Goal: Task Accomplishment & Management: Use online tool/utility

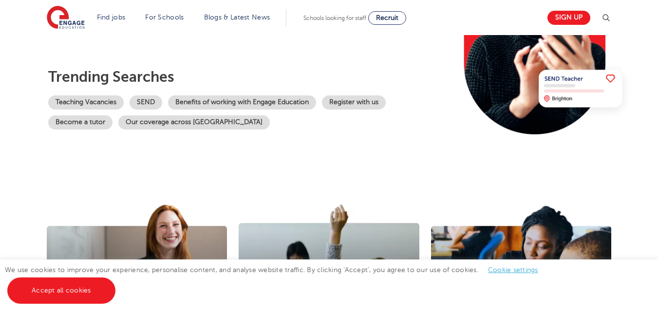
scroll to position [195, 0]
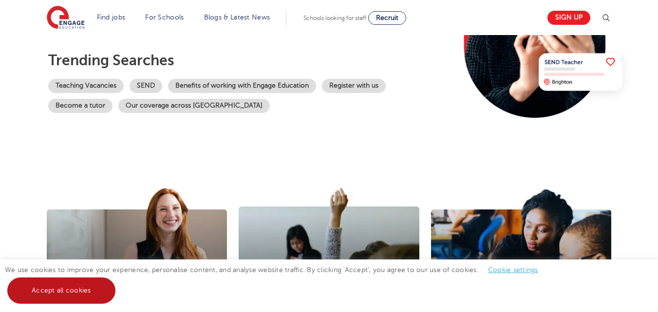
click at [89, 300] on link "Accept all cookies" at bounding box center [61, 291] width 108 height 26
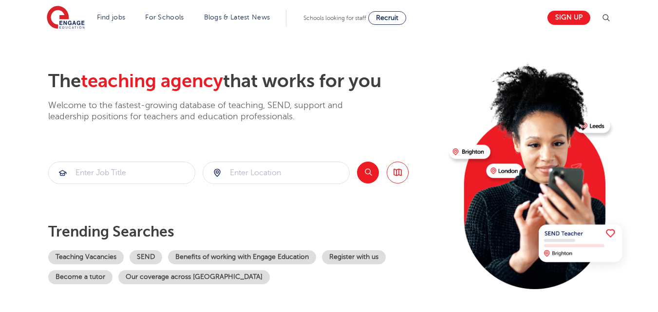
scroll to position [0, 0]
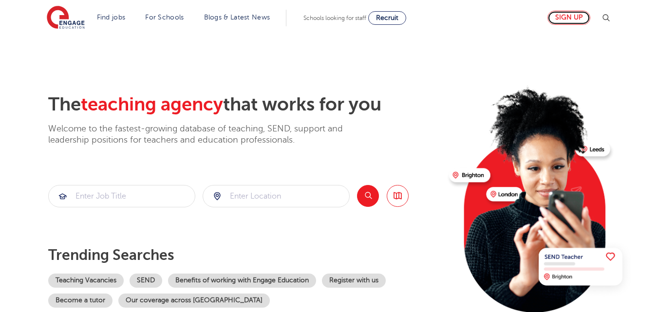
click at [575, 21] on link "Sign up" at bounding box center [569, 18] width 43 height 14
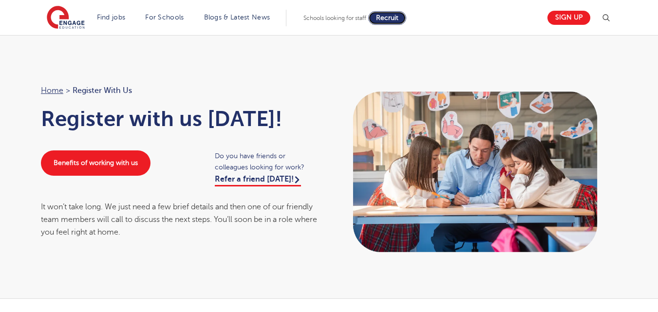
click at [388, 16] on span "Recruit" at bounding box center [387, 17] width 22 height 7
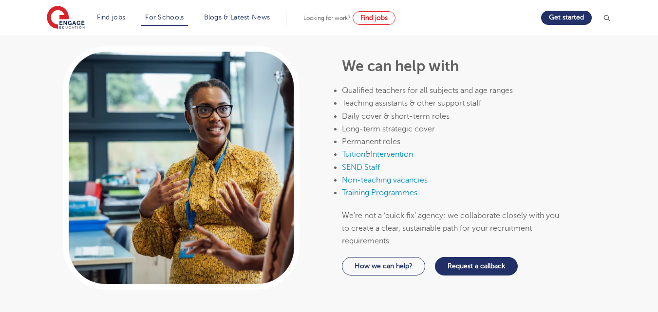
scroll to position [536, 0]
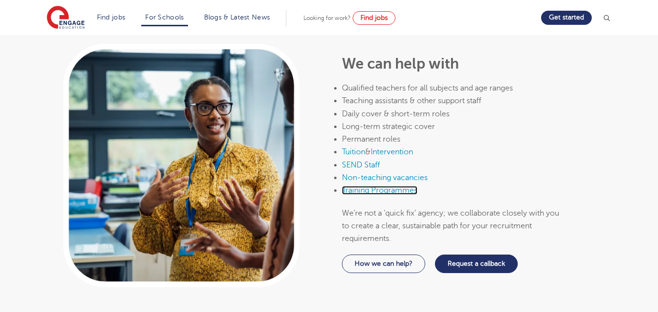
click at [365, 186] on link "Training Programmes" at bounding box center [380, 190] width 76 height 9
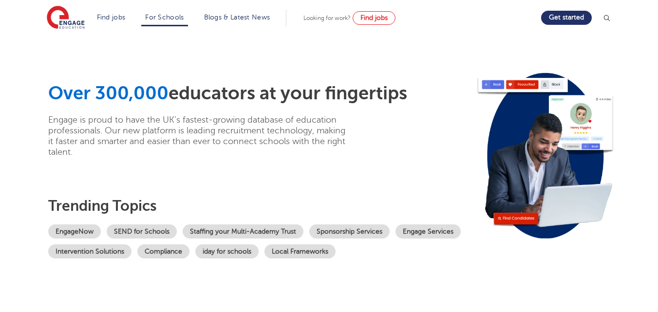
scroll to position [0, 0]
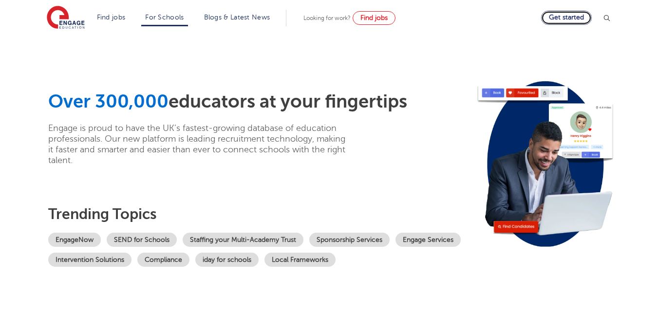
click at [559, 16] on link "Get started" at bounding box center [566, 18] width 51 height 14
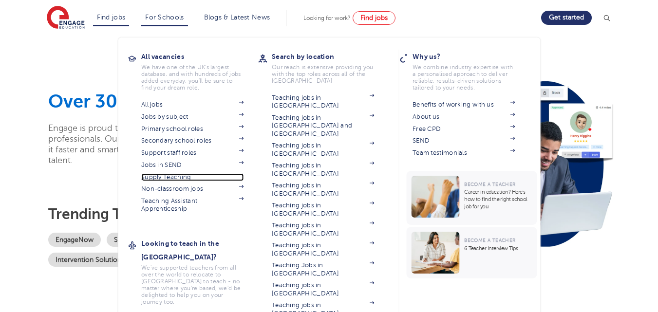
click at [176, 174] on link "Supply Teaching" at bounding box center [192, 177] width 102 height 8
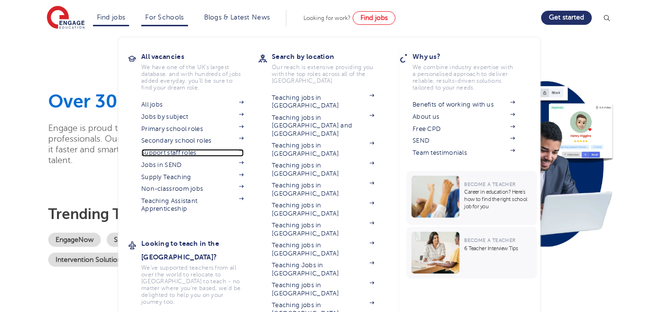
click at [155, 153] on link "Support staff roles" at bounding box center [192, 153] width 102 height 8
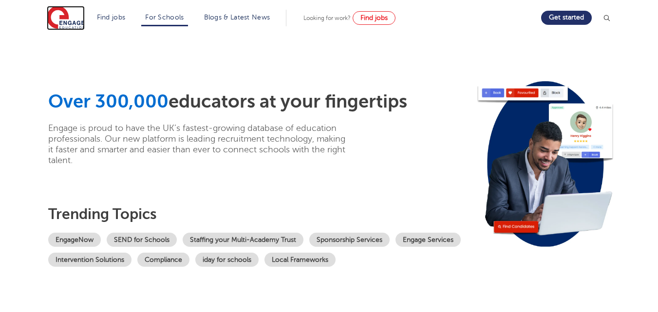
click at [76, 20] on img at bounding box center [66, 18] width 38 height 24
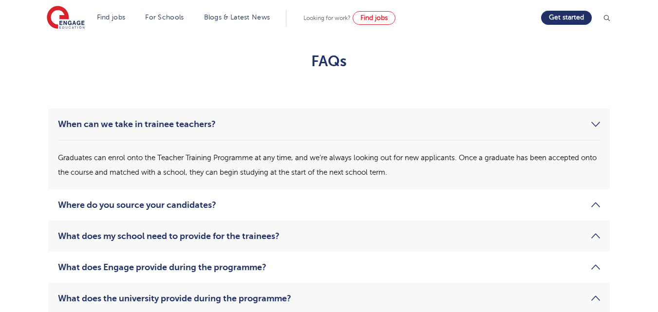
scroll to position [1705, 0]
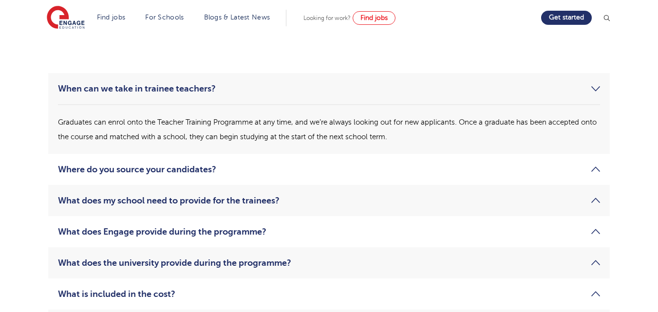
click at [570, 170] on link "Where do you source your candidates?" at bounding box center [329, 170] width 542 height 12
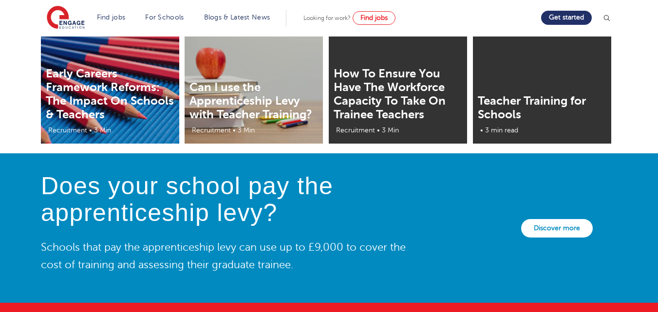
scroll to position [2290, 0]
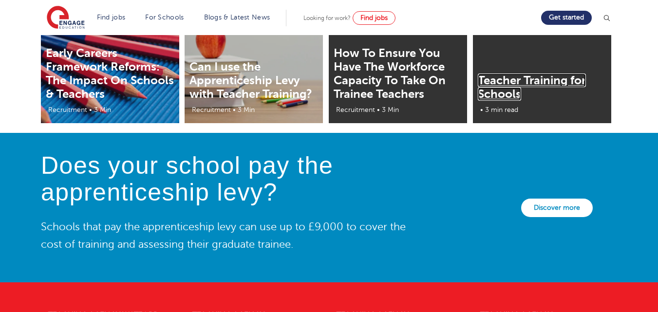
click at [498, 94] on link "Teacher Training for Schools" at bounding box center [532, 87] width 108 height 27
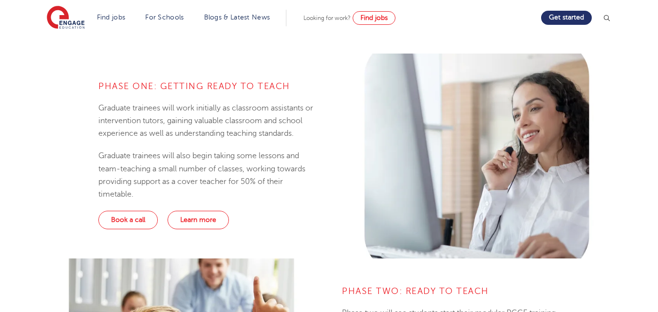
scroll to position [585, 0]
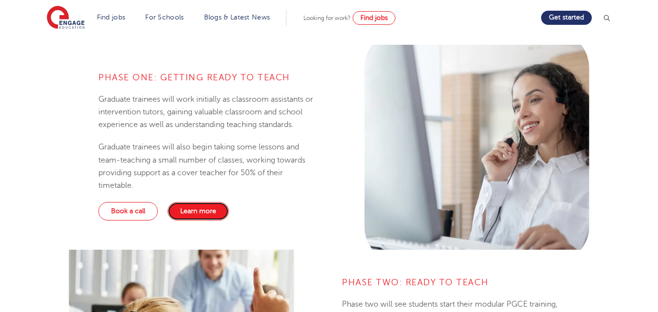
click at [189, 209] on link "Learn more" at bounding box center [198, 211] width 61 height 19
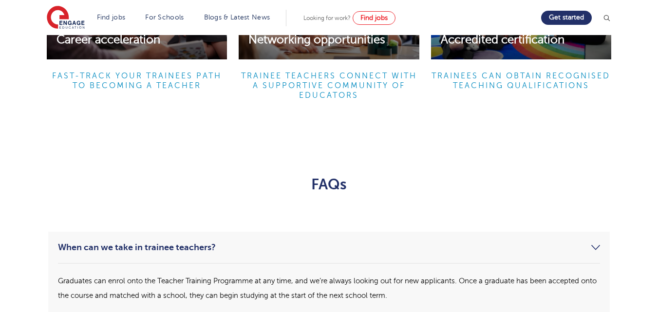
scroll to position [1656, 0]
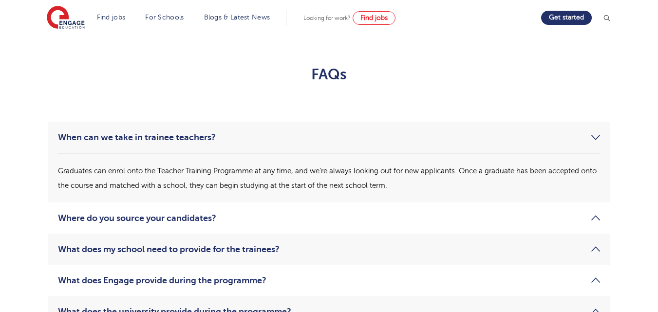
click at [529, 210] on li "Where do you source your candidates? At Engage, we utilise our strong links wit…" at bounding box center [329, 218] width 562 height 31
click at [588, 221] on link "Where do you source your candidates?" at bounding box center [329, 218] width 542 height 12
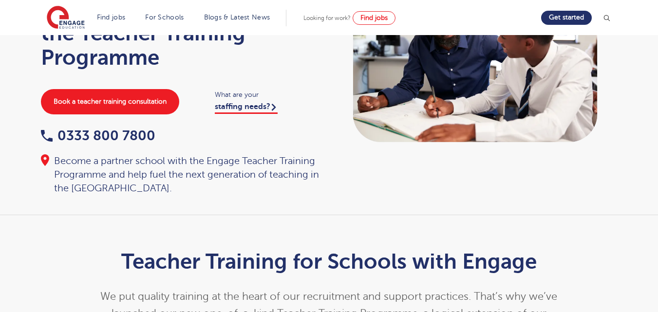
scroll to position [0, 0]
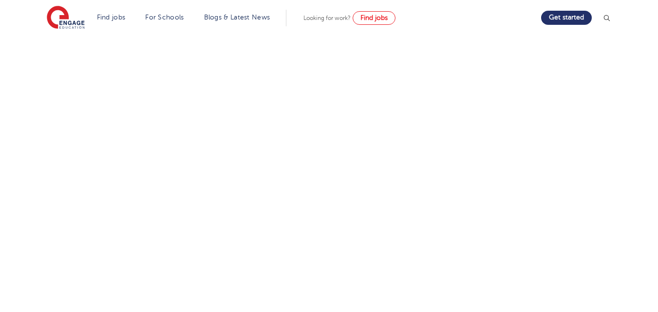
scroll to position [195, 0]
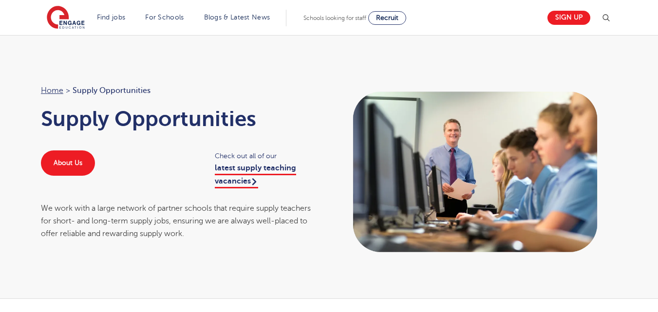
click at [226, 178] on div "Check out all of our latest supply teaching vacancies" at bounding box center [267, 169] width 124 height 37
click at [226, 178] on link "latest supply teaching vacancies" at bounding box center [255, 176] width 81 height 24
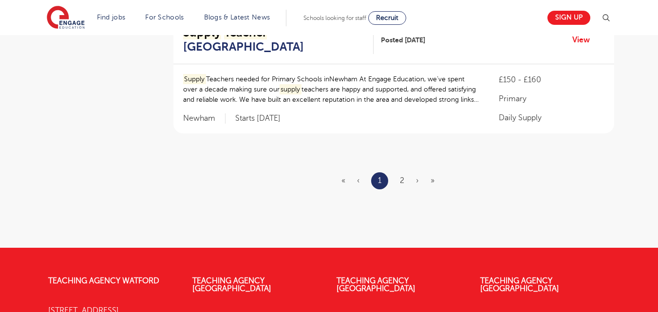
scroll to position [1267, 0]
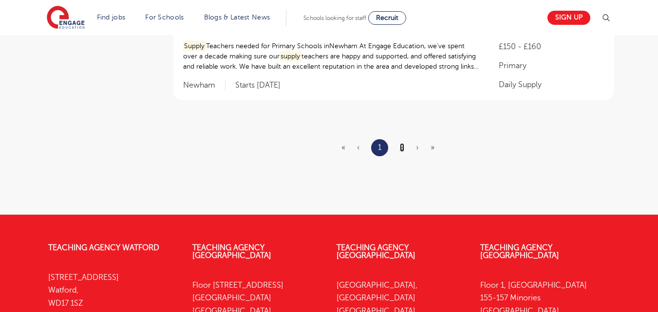
click at [402, 143] on link "2" at bounding box center [402, 147] width 4 height 9
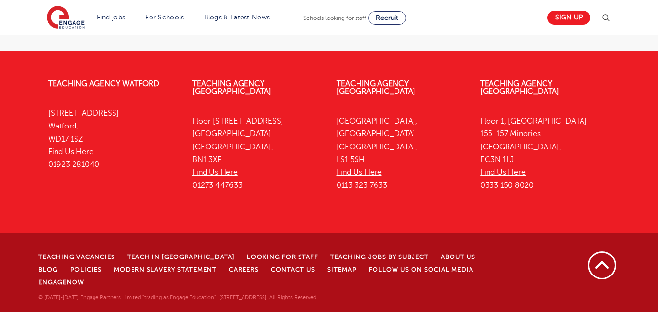
scroll to position [0, 0]
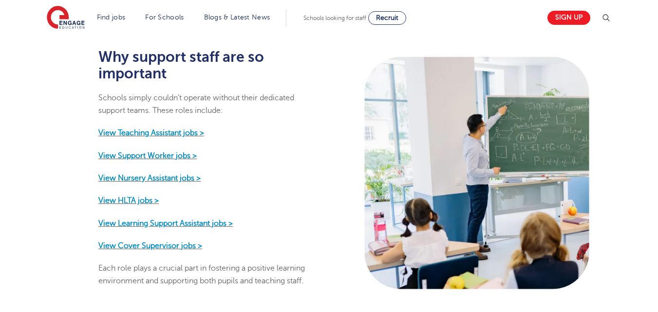
scroll to position [487, 0]
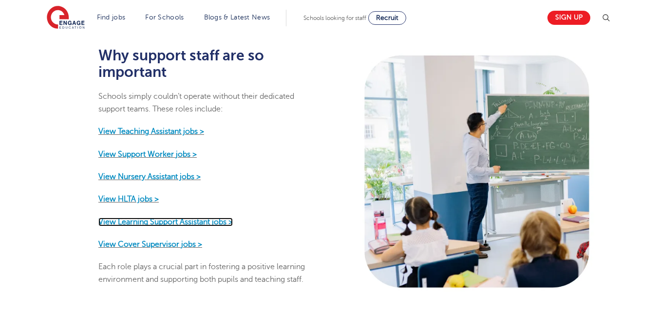
click at [171, 218] on strong "View Learning Support Assistant jobs >" at bounding box center [165, 222] width 134 height 9
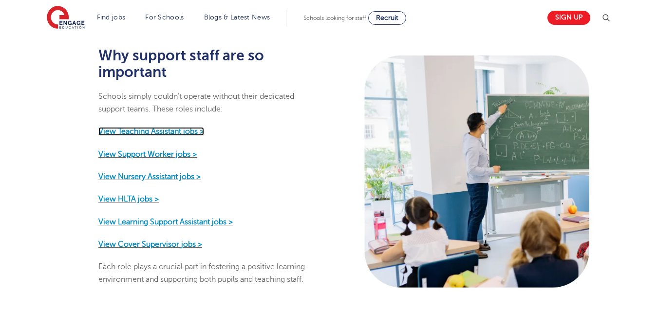
click at [123, 127] on strong "View Teaching Assistant jobs >" at bounding box center [151, 131] width 106 height 9
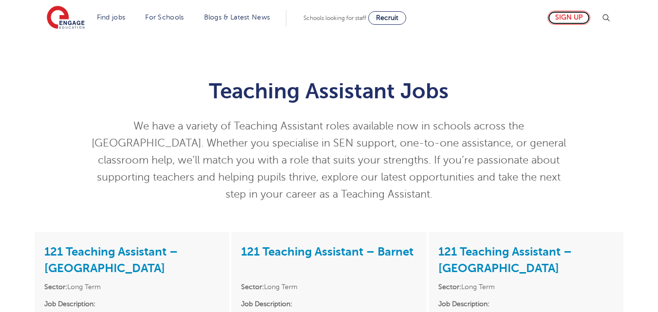
click at [566, 22] on link "Sign up" at bounding box center [569, 18] width 43 height 14
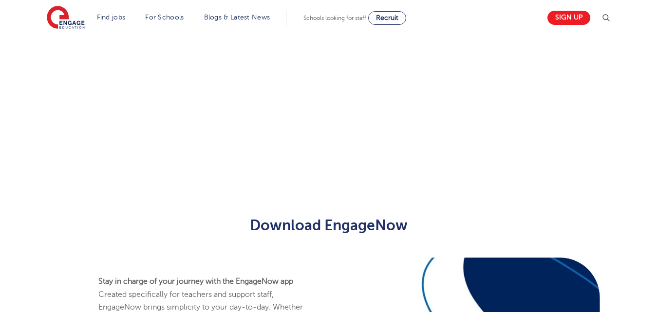
scroll to position [354, 0]
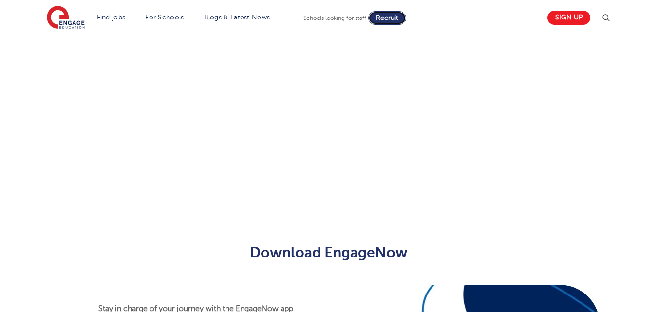
click at [400, 22] on link "Recruit" at bounding box center [387, 18] width 38 height 14
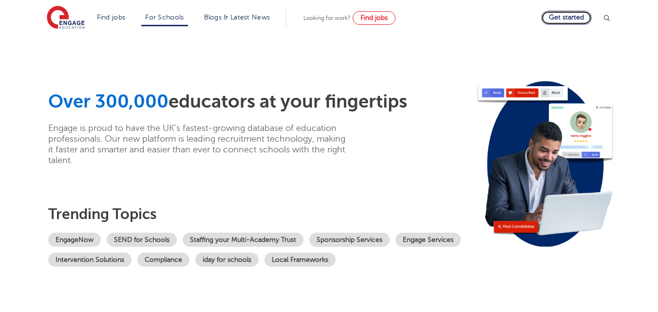
click at [578, 20] on link "Get started" at bounding box center [566, 18] width 51 height 14
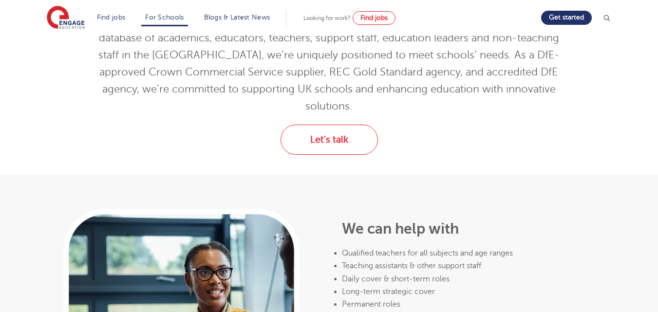
scroll to position [390, 0]
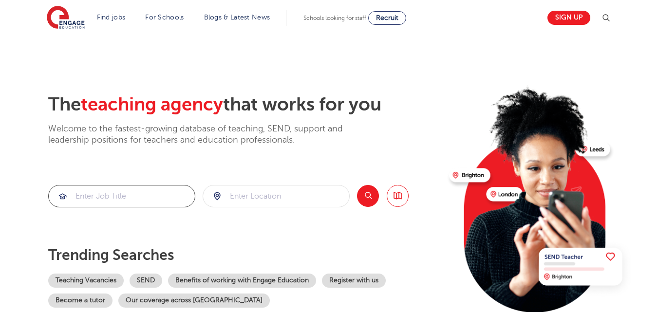
click at [145, 197] on input "search" at bounding box center [122, 196] width 146 height 21
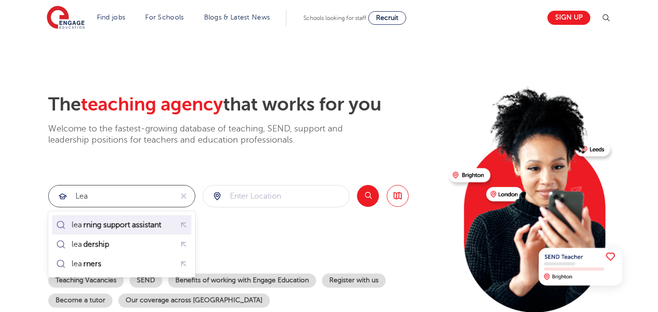
click at [136, 224] on mark "rning support assistant" at bounding box center [122, 225] width 81 height 12
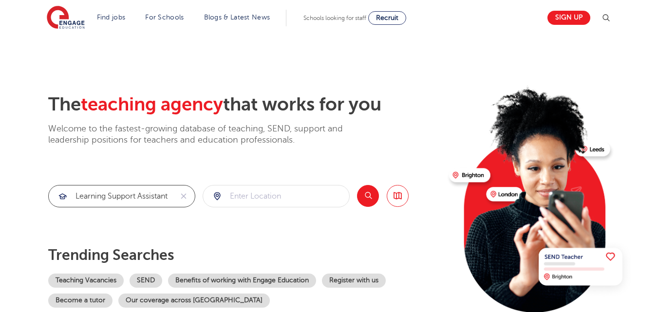
type input "learning support assistant"
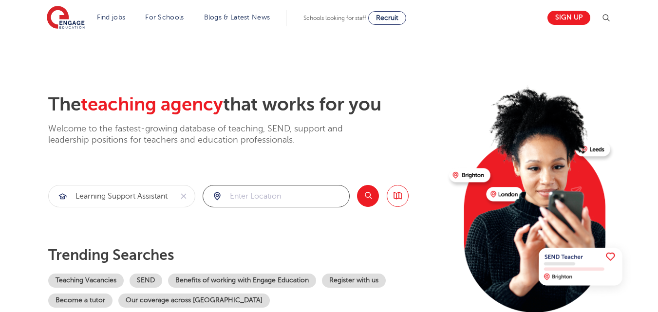
click at [235, 192] on input "search" at bounding box center [276, 196] width 146 height 21
type input "RH15 9UT"
click at [376, 202] on button "Search" at bounding box center [368, 196] width 22 height 22
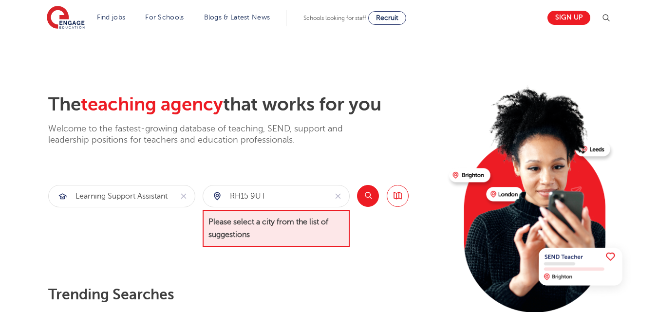
click at [364, 200] on button "Search" at bounding box center [368, 196] width 22 height 22
click at [296, 195] on input "RH15 9UT" at bounding box center [265, 196] width 124 height 21
click at [216, 199] on div "RH15 9UT" at bounding box center [265, 196] width 124 height 21
click at [267, 195] on input "RH15 9UT" at bounding box center [265, 196] width 124 height 21
click at [222, 199] on div "RH15 9UT" at bounding box center [265, 196] width 124 height 21
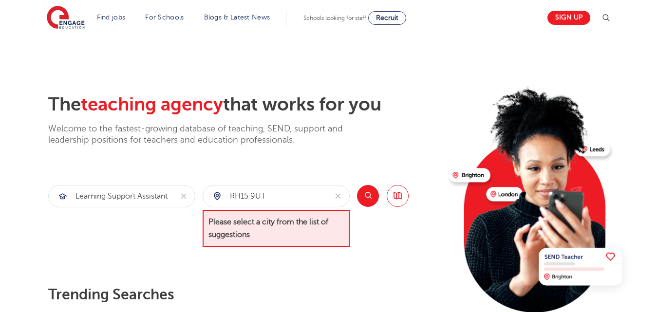
click at [217, 195] on div "RH15 9UT" at bounding box center [265, 196] width 124 height 21
click at [344, 201] on button "reset" at bounding box center [338, 196] width 22 height 21
click at [131, 228] on div "learning support assistant" at bounding box center [121, 216] width 147 height 62
click at [221, 195] on div at bounding box center [276, 196] width 146 height 21
click at [368, 200] on button "Search" at bounding box center [368, 196] width 22 height 22
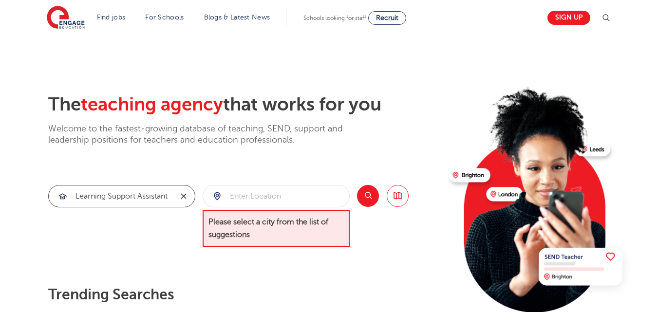
click at [180, 196] on icon "reset" at bounding box center [184, 196] width 10 height 9
click at [108, 197] on input "search" at bounding box center [122, 196] width 146 height 21
type input "unqualified teacing assistant"
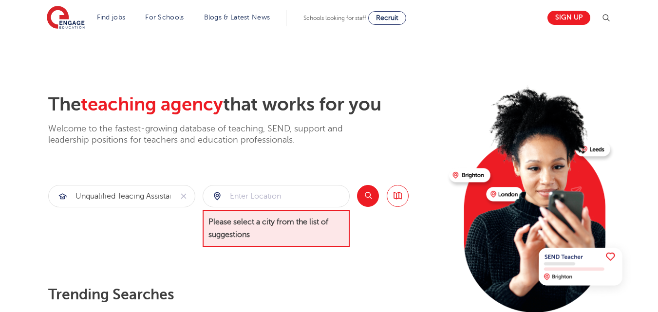
click at [217, 196] on div at bounding box center [276, 196] width 146 height 21
click at [363, 196] on button "Search" at bounding box center [368, 196] width 22 height 22
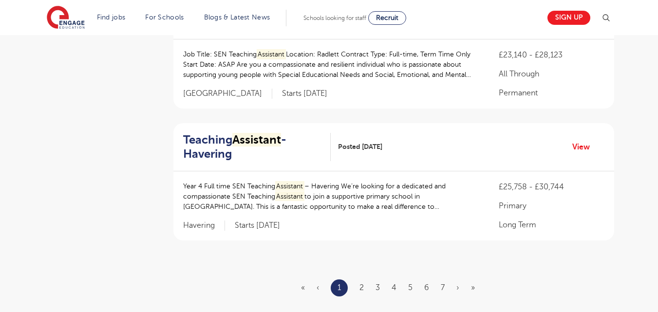
scroll to position [1267, 0]
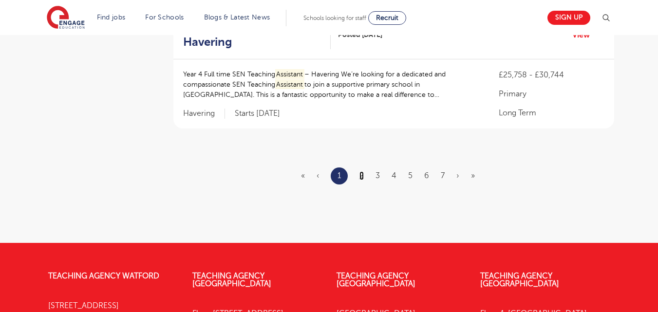
click at [360, 174] on link "2" at bounding box center [362, 175] width 4 height 9
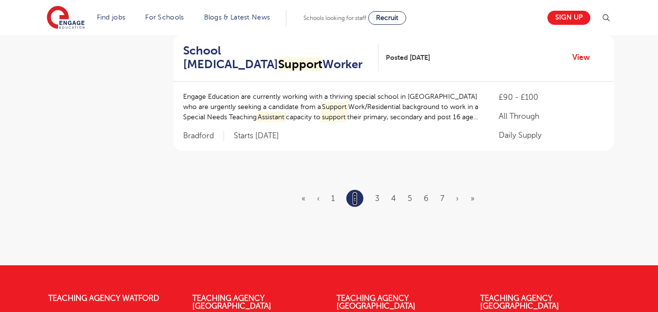
scroll to position [1315, 0]
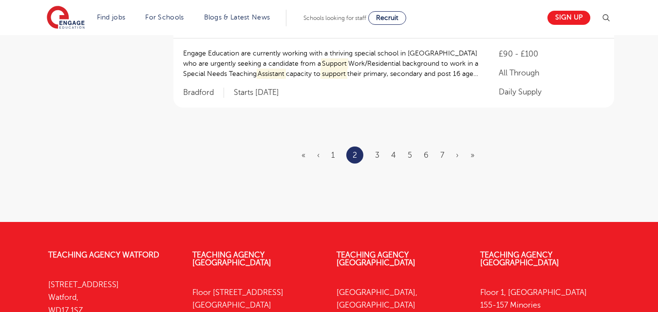
click at [375, 153] on ul "« ‹ 1 2 3 4 5 6 7 › »" at bounding box center [394, 155] width 185 height 17
click at [376, 156] on link "3" at bounding box center [377, 155] width 4 height 9
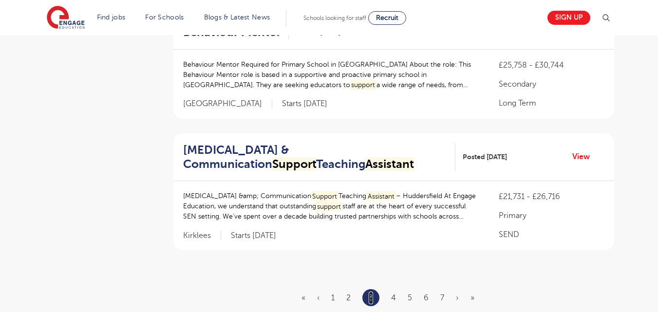
scroll to position [1218, 0]
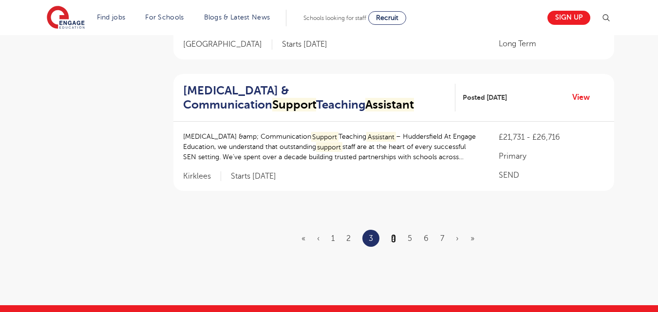
click at [394, 243] on link "4" at bounding box center [393, 238] width 5 height 9
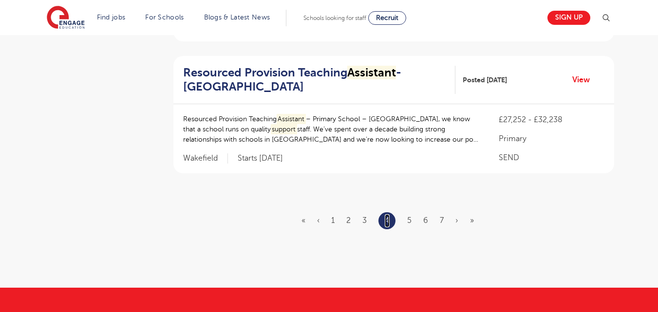
scroll to position [1267, 0]
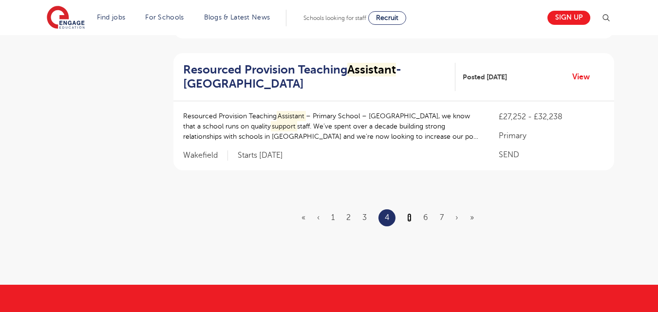
click at [411, 216] on link "5" at bounding box center [409, 217] width 4 height 9
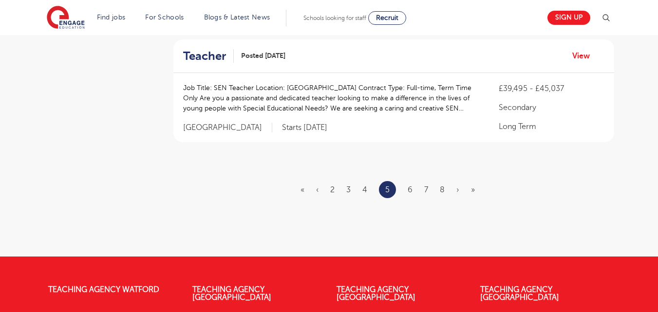
scroll to position [0, 0]
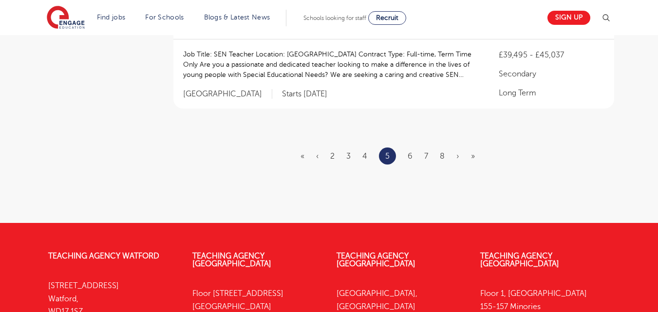
scroll to position [1315, 0]
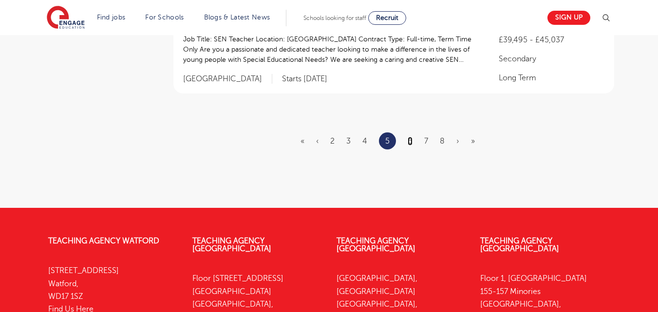
click at [410, 146] on link "6" at bounding box center [410, 141] width 5 height 9
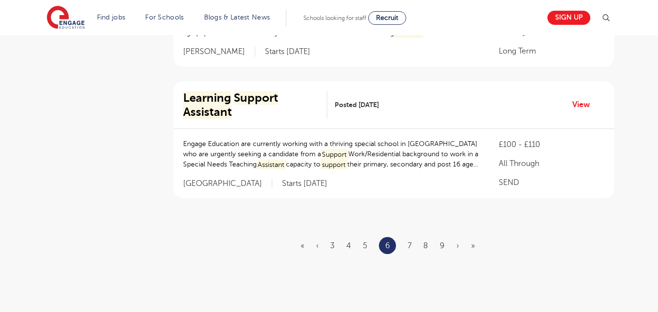
scroll to position [1218, 0]
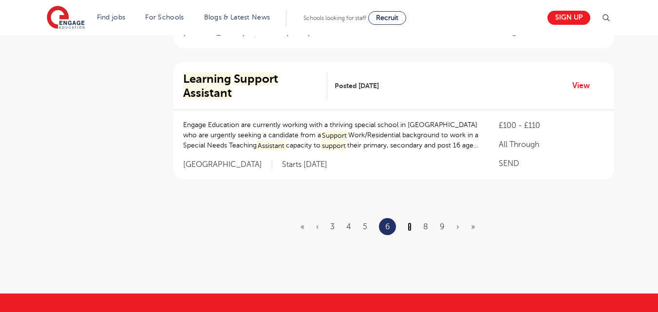
click at [411, 223] on link "7" at bounding box center [410, 227] width 4 height 9
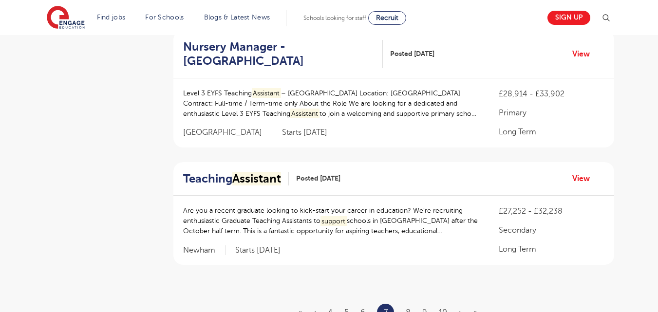
scroll to position [1169, 0]
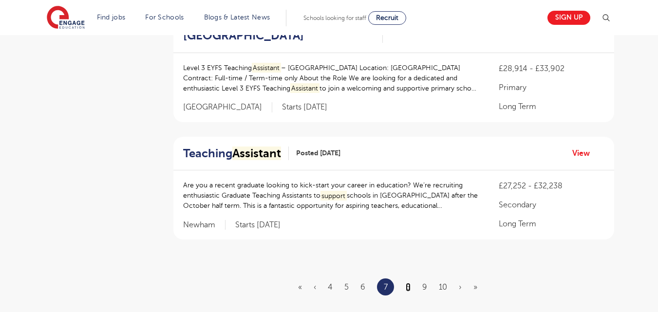
click at [407, 283] on link "8" at bounding box center [408, 287] width 5 height 9
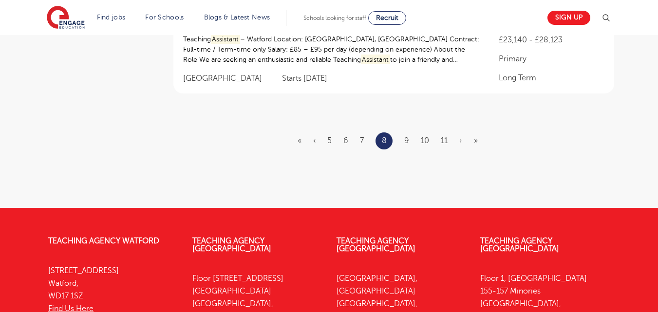
scroll to position [1315, 0]
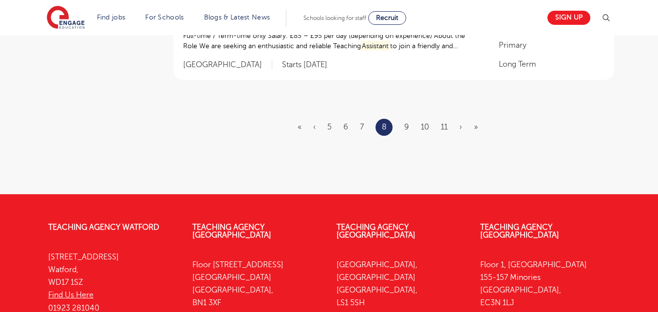
click at [402, 119] on ul "« ‹ 5 6 7 8 9 10 11 › »" at bounding box center [394, 127] width 192 height 17
click at [405, 123] on link "9" at bounding box center [406, 127] width 5 height 9
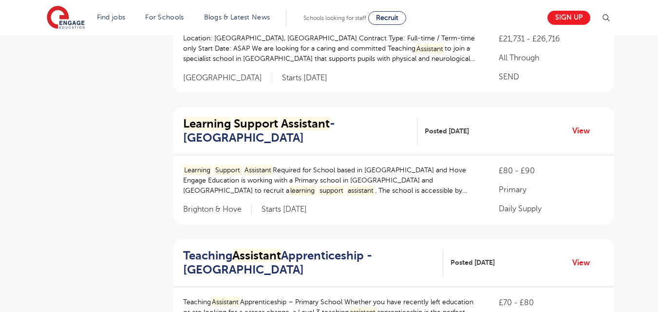
scroll to position [1023, 0]
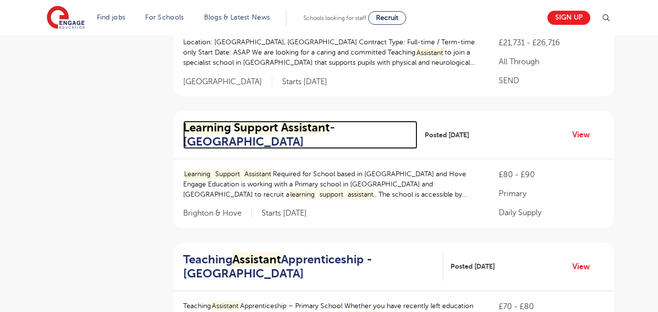
click at [230, 121] on mark "Learning" at bounding box center [207, 128] width 48 height 14
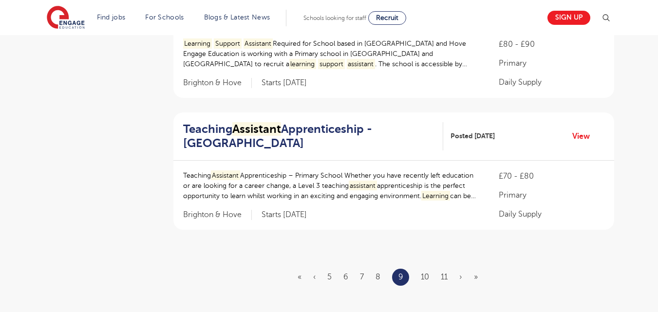
scroll to position [1169, 0]
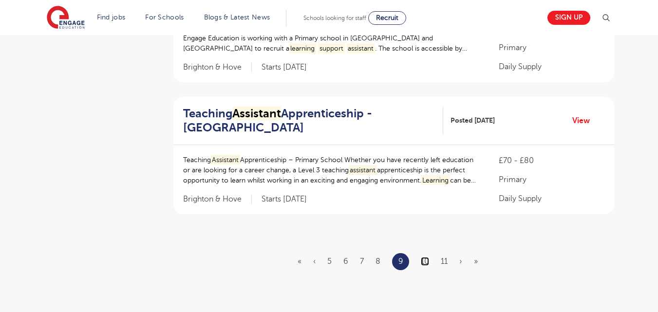
click at [428, 257] on link "10" at bounding box center [425, 261] width 8 height 9
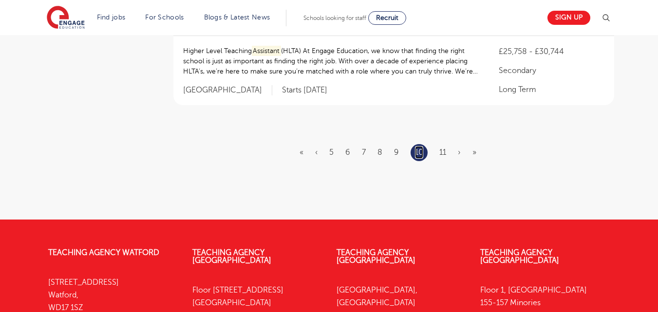
scroll to position [1267, 0]
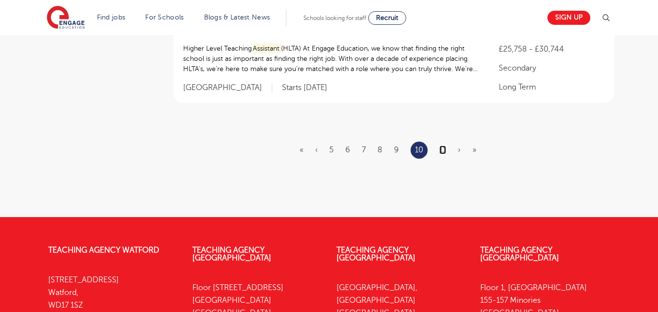
click at [439, 146] on link "11" at bounding box center [442, 150] width 7 height 9
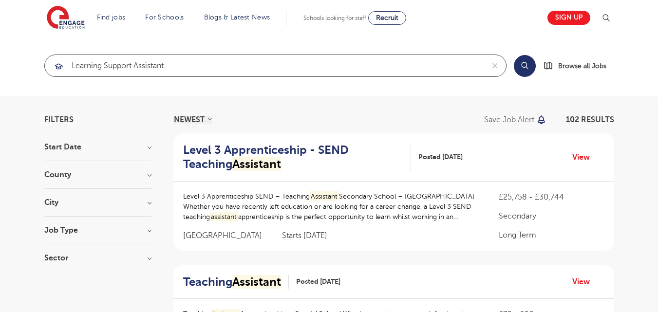
click at [215, 70] on input "learning support assistant" at bounding box center [264, 65] width 439 height 21
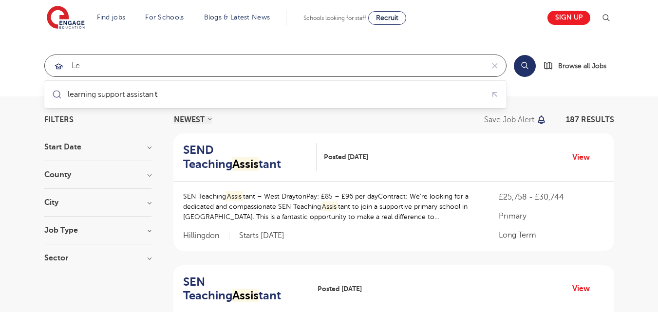
type input "l"
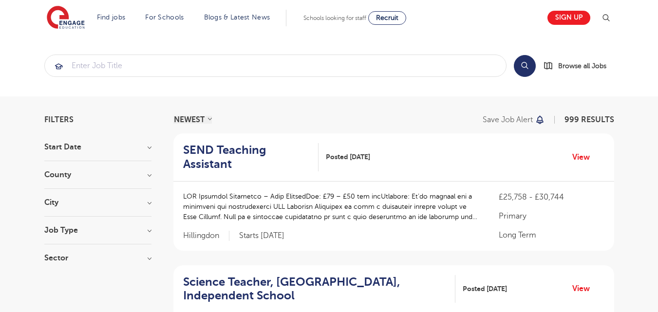
click at [151, 232] on h3 "Job Type" at bounding box center [97, 231] width 107 height 8
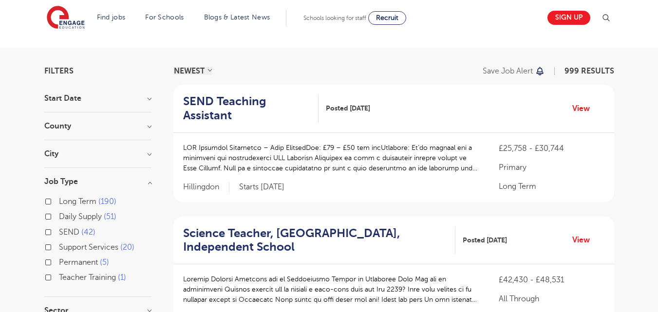
scroll to position [97, 0]
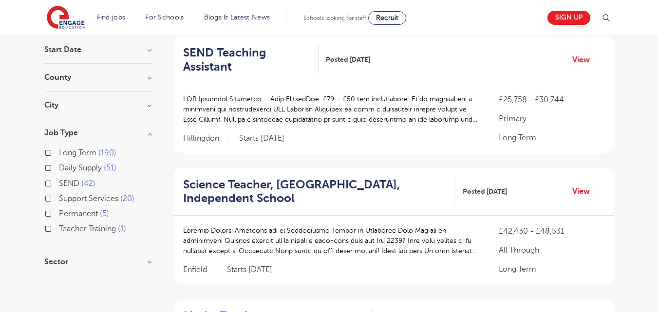
click at [59, 153] on label "Long Term 190" at bounding box center [87, 153] width 57 height 13
click at [59, 153] on input "Long Term 190" at bounding box center [62, 152] width 6 height 6
checkbox input "true"
click at [59, 228] on label "Teacher Training 1" at bounding box center [92, 229] width 67 height 13
click at [59, 228] on input "Teacher Training 1" at bounding box center [62, 228] width 6 height 6
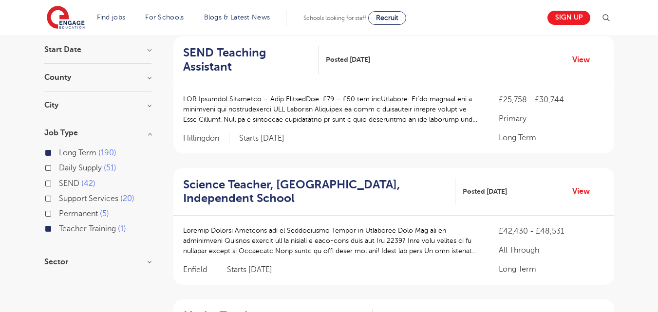
click at [59, 152] on label "Long Term 190" at bounding box center [87, 153] width 57 height 13
click at [59, 152] on input "Long Term 190" at bounding box center [62, 152] width 6 height 6
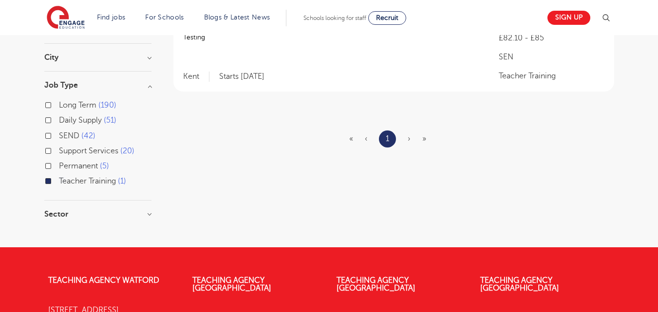
scroll to position [146, 0]
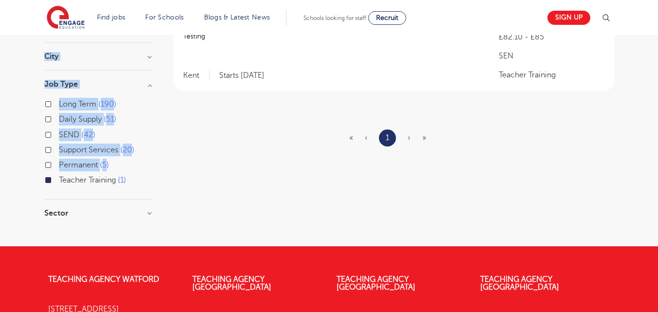
click at [44, 181] on div "Filters Start Date October 1 Show more County Kent 1 Show more City Sevenoaks 1…" at bounding box center [329, 98] width 585 height 257
click at [52, 182] on div "Teacher Training 1" at bounding box center [97, 181] width 107 height 15
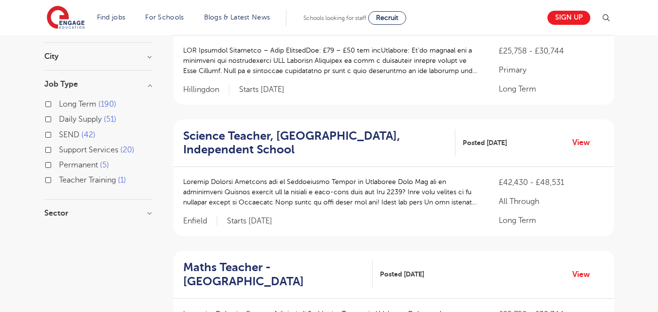
click at [52, 103] on div "Long Term 190" at bounding box center [97, 105] width 107 height 15
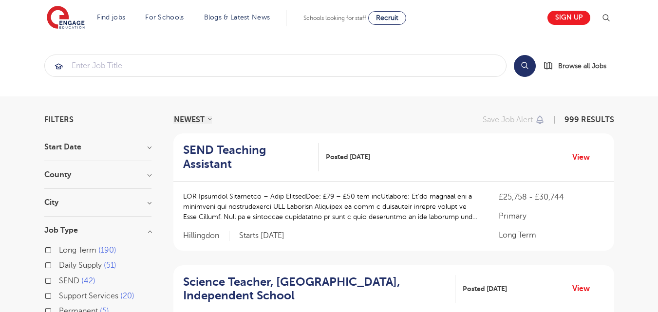
scroll to position [146, 0]
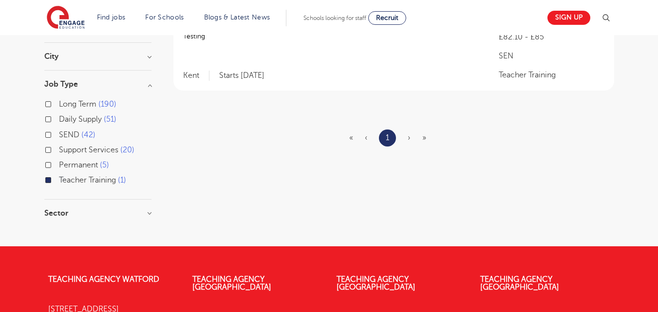
scroll to position [97, 0]
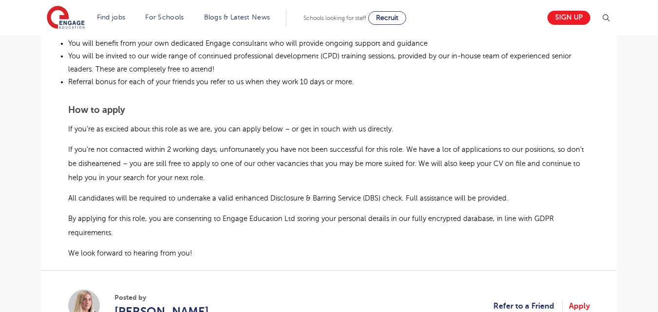
scroll to position [779, 0]
